Goal: Transaction & Acquisition: Download file/media

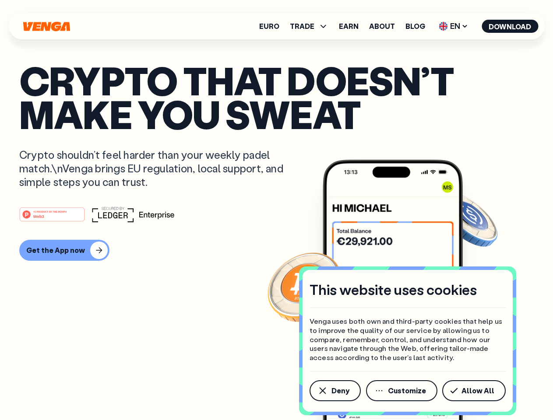
click at [276, 210] on div "#1 PRODUCT OF THE MONTH Web3" at bounding box center [276, 215] width 514 height 16
click at [334, 391] on span "Deny" at bounding box center [340, 390] width 18 height 7
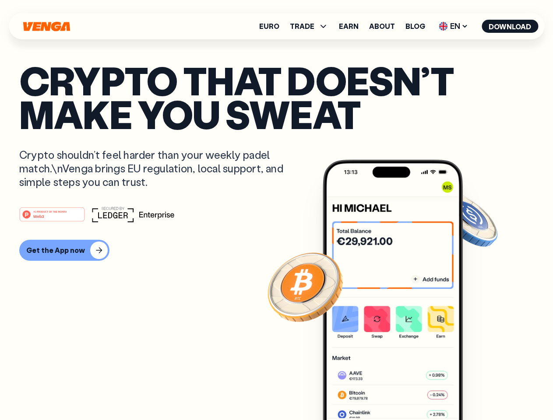
click at [402, 391] on img at bounding box center [392, 306] width 140 height 293
click at [475, 391] on article "Crypto that doesn’t make you sweat Crypto shouldn’t feel harder than your weekl…" at bounding box center [276, 227] width 514 height 328
click at [312, 26] on span "TRADE" at bounding box center [302, 26] width 25 height 7
click at [453, 26] on span "EN" at bounding box center [452, 26] width 35 height 14
click at [510, 26] on button "Download" at bounding box center [509, 26] width 56 height 13
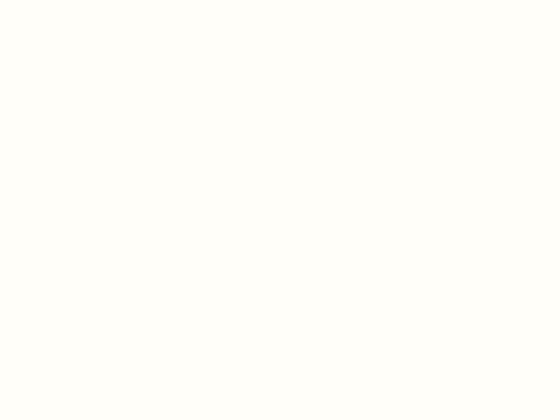
click at [63, 0] on html "This website uses cookies Venga uses both own and third-party cookies that help…" at bounding box center [280, 0] width 560 height 0
click at [53, 0] on html "This website uses cookies Venga uses both own and third-party cookies that help…" at bounding box center [280, 0] width 560 height 0
